Goal: Communication & Community: Participate in discussion

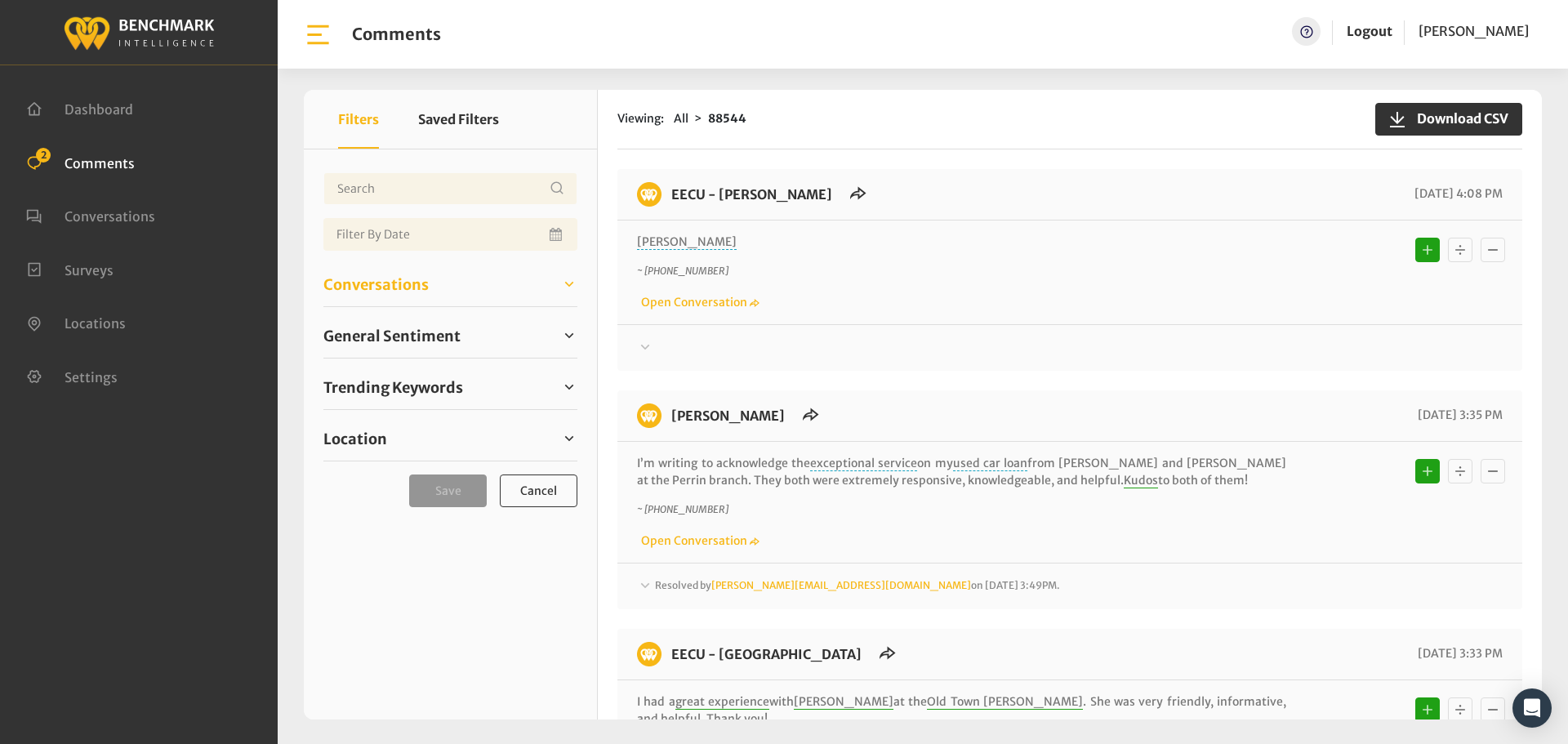
click at [392, 287] on span "Conversations" at bounding box center [376, 284] width 105 height 22
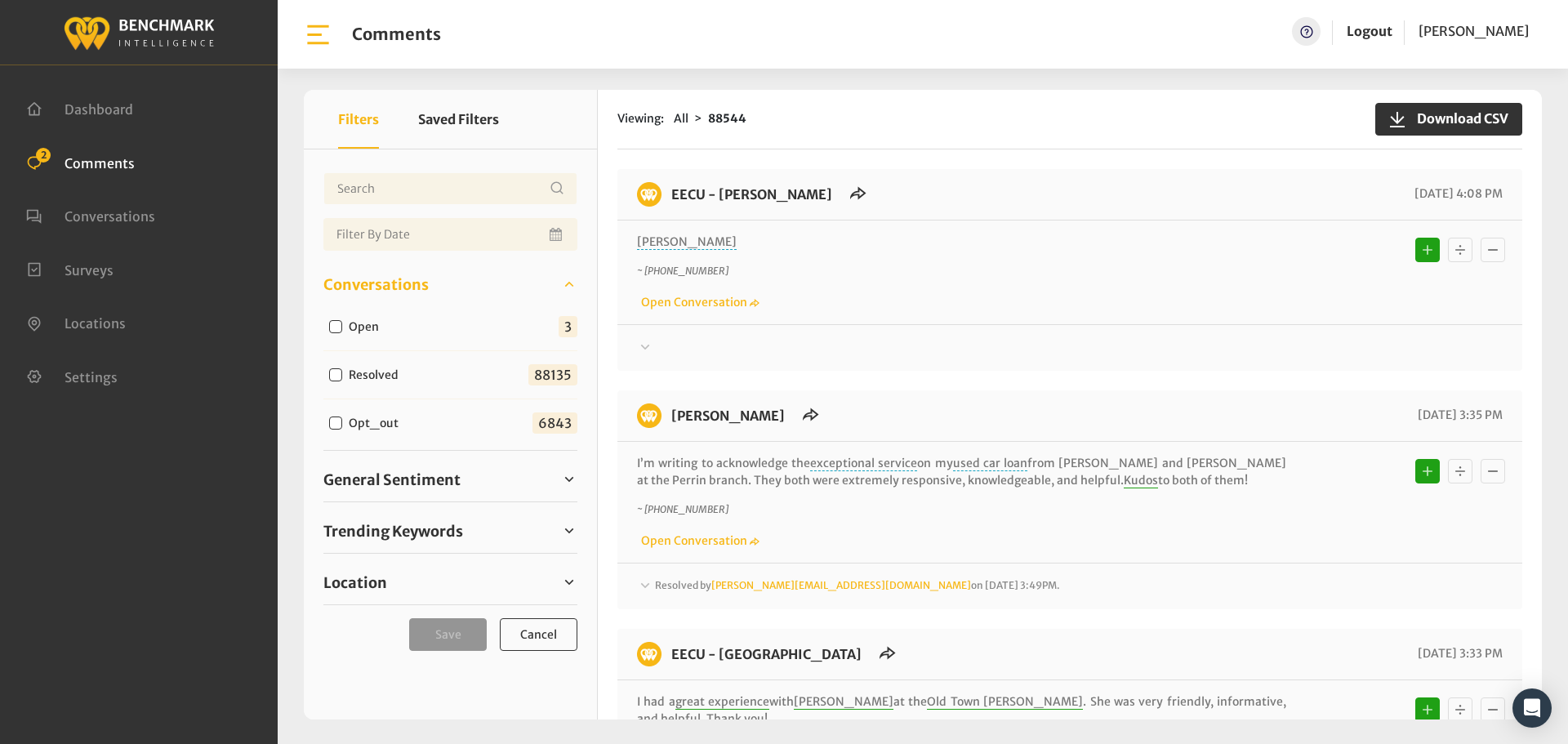
click at [334, 330] on input "Open" at bounding box center [335, 327] width 13 height 13
checkbox input "true"
